Goal: Task Accomplishment & Management: Use online tool/utility

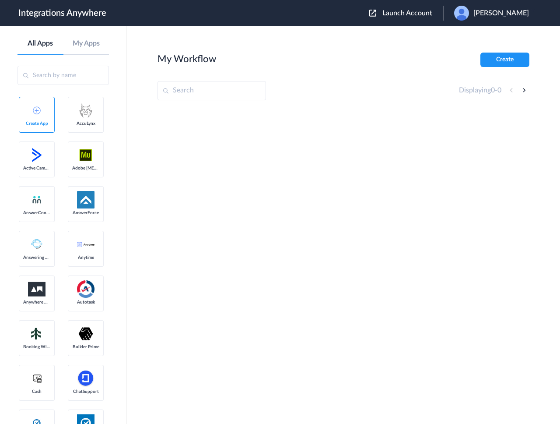
click at [264, 221] on div at bounding box center [344, 174] width 372 height 131
click at [434, 17] on button "Launch Account" at bounding box center [406, 13] width 74 height 8
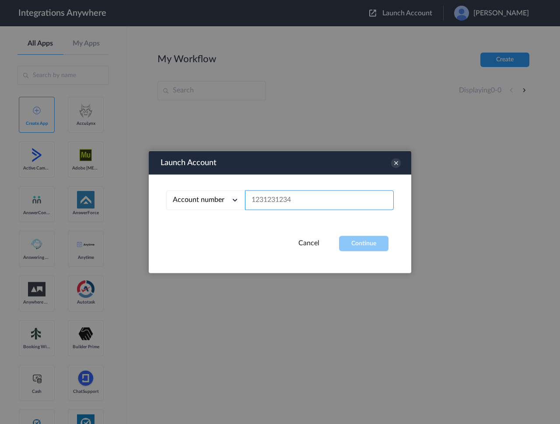
click at [271, 199] on input "text" at bounding box center [319, 200] width 149 height 20
paste input "9486758852"
type input "9486758852"
click at [350, 246] on button "Continue" at bounding box center [363, 243] width 49 height 15
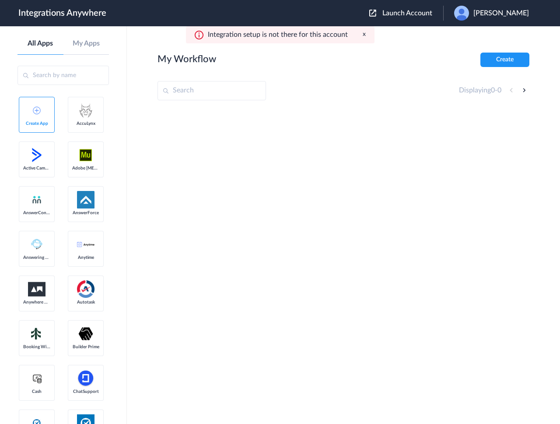
click at [292, 214] on div at bounding box center [344, 174] width 372 height 131
click at [218, 171] on div at bounding box center [344, 174] width 372 height 131
click at [363, 38] on button "x" at bounding box center [364, 34] width 3 height 7
click at [274, 112] on div at bounding box center [344, 174] width 372 height 131
